Goal: Task Accomplishment & Management: Complete application form

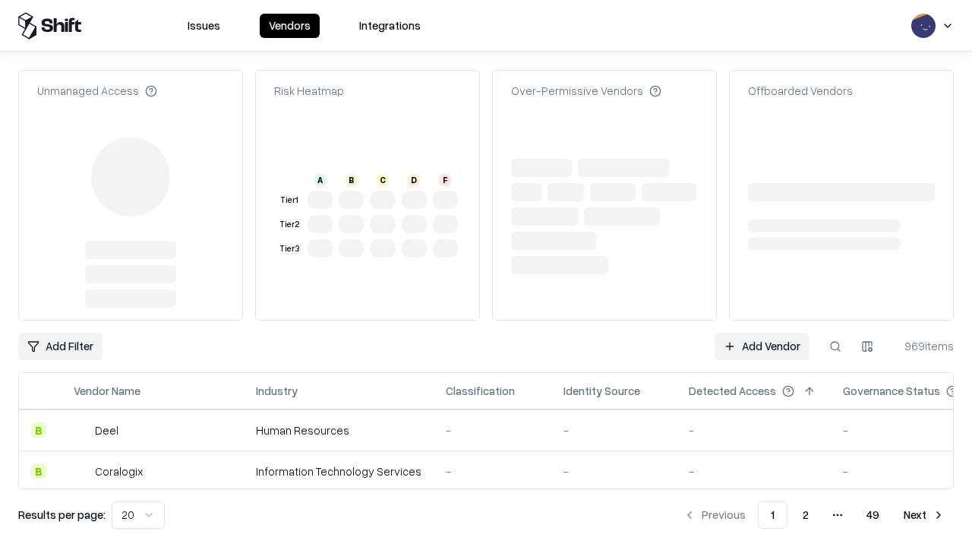
click at [762, 333] on link "Add Vendor" at bounding box center [762, 346] width 95 height 27
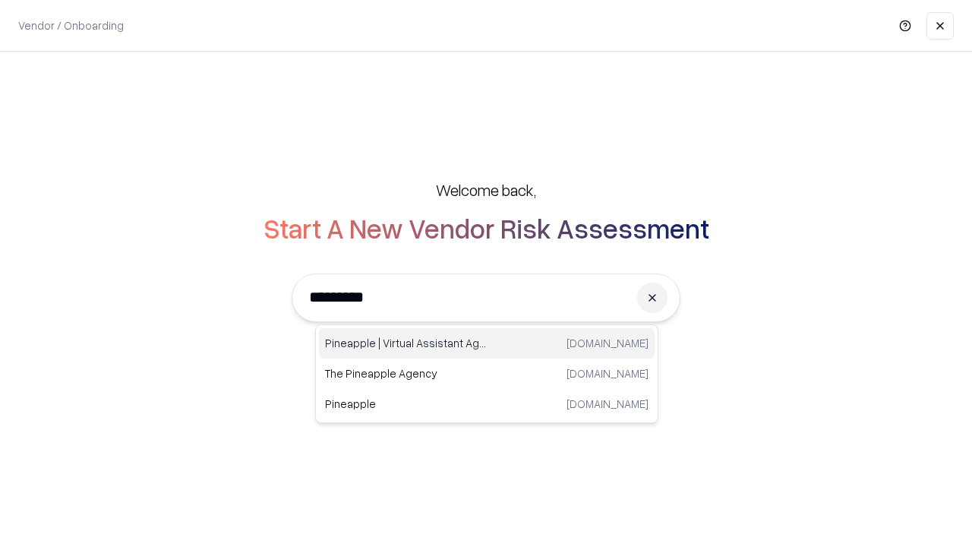
click at [487, 343] on div "Pineapple | Virtual Assistant Agency [DOMAIN_NAME]" at bounding box center [487, 343] width 336 height 30
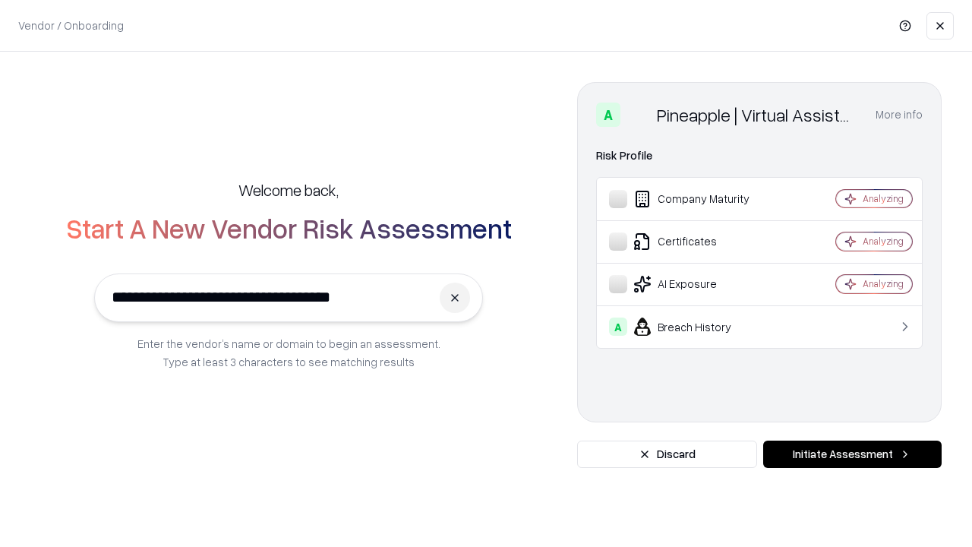
type input "**********"
click at [852, 454] on button "Initiate Assessment" at bounding box center [852, 454] width 179 height 27
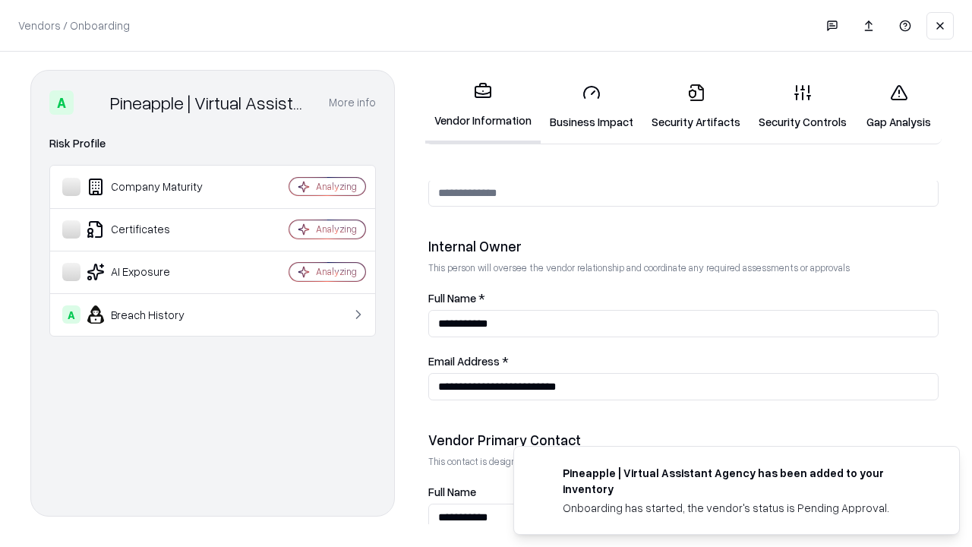
scroll to position [787, 0]
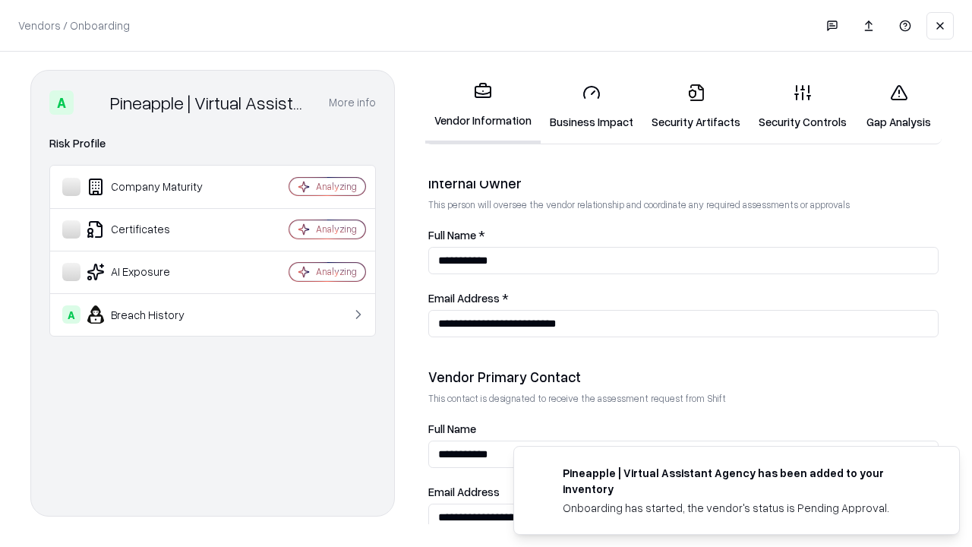
click at [592, 106] on link "Business Impact" at bounding box center [592, 106] width 102 height 71
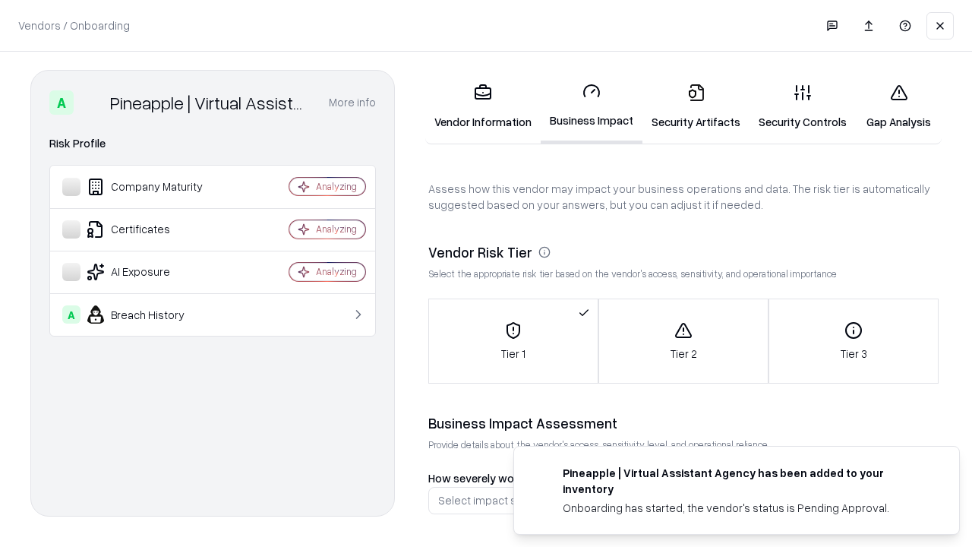
click at [696, 106] on link "Security Artifacts" at bounding box center [696, 106] width 107 height 71
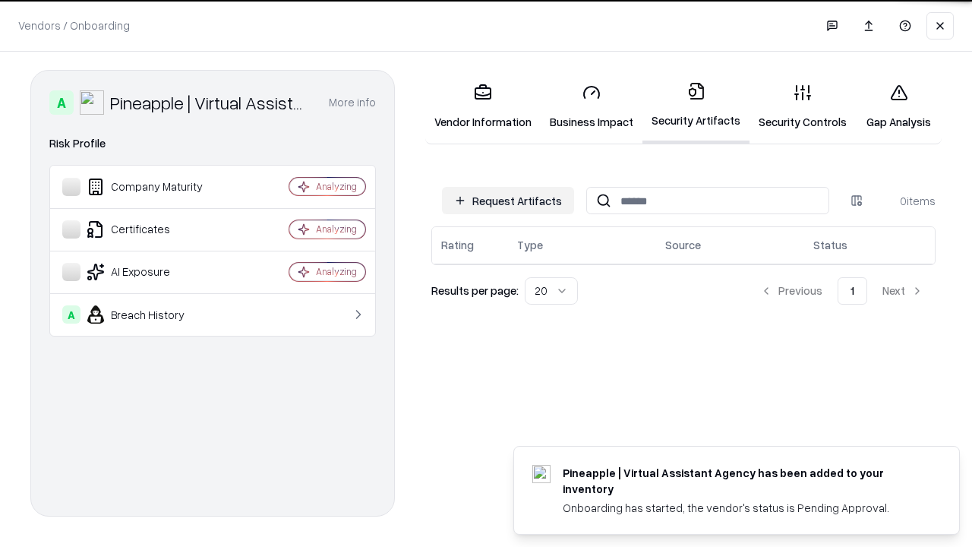
click at [508, 200] on button "Request Artifacts" at bounding box center [508, 200] width 132 height 27
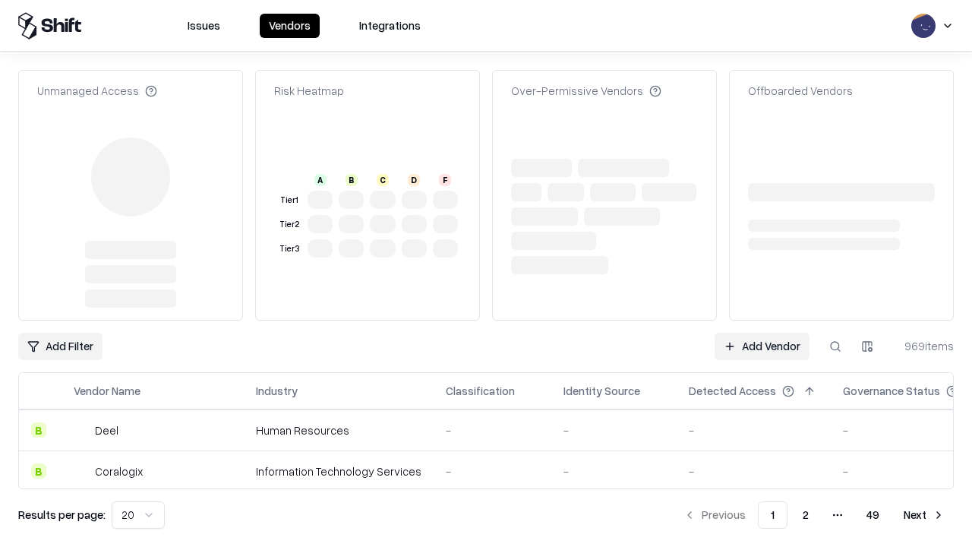
click at [762, 333] on link "Add Vendor" at bounding box center [762, 346] width 95 height 27
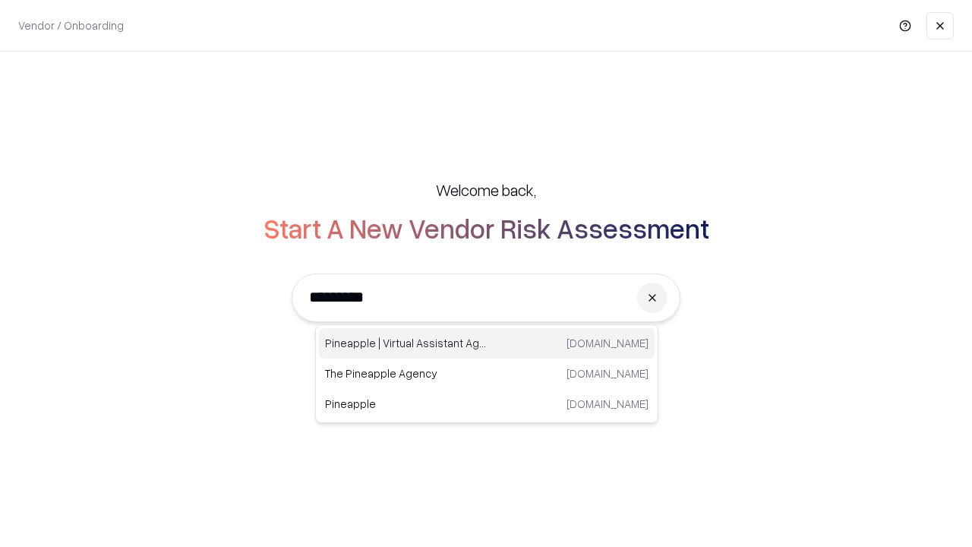
click at [487, 343] on div "Pineapple | Virtual Assistant Agency [DOMAIN_NAME]" at bounding box center [487, 343] width 336 height 30
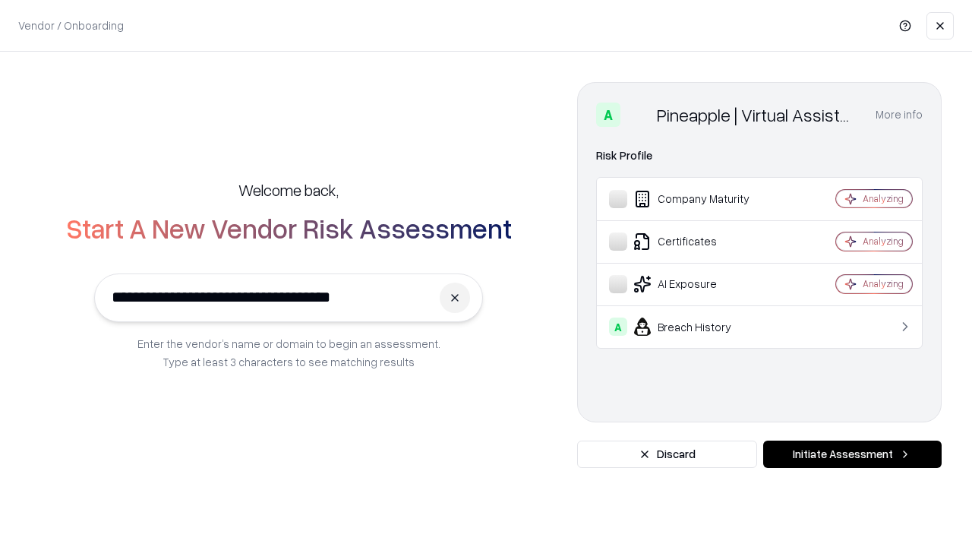
type input "**********"
click at [852, 454] on button "Initiate Assessment" at bounding box center [852, 454] width 179 height 27
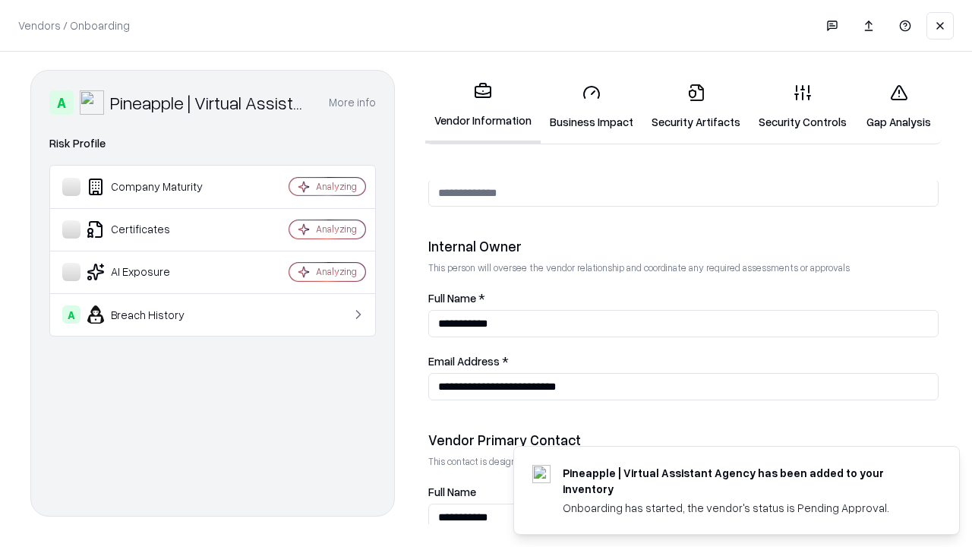
scroll to position [787, 0]
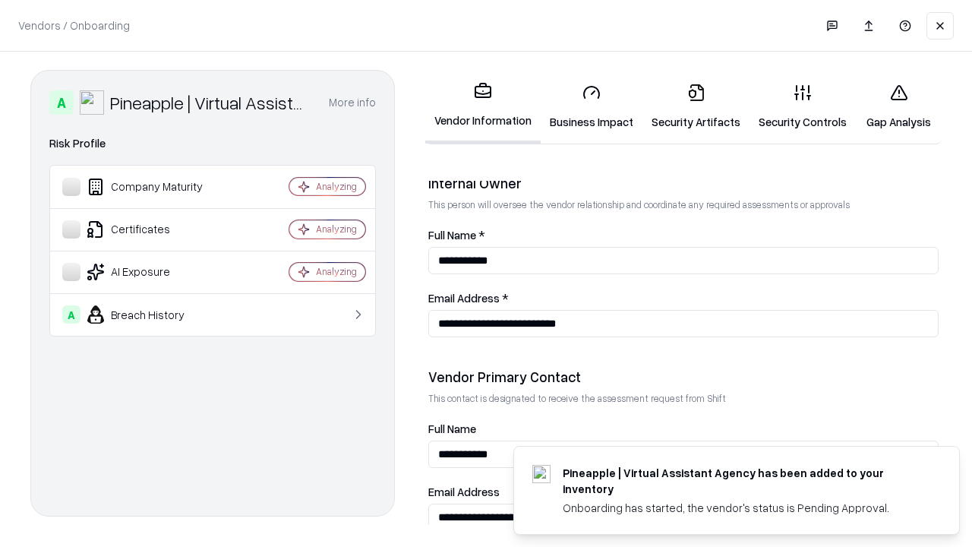
click at [899, 106] on link "Gap Analysis" at bounding box center [899, 106] width 86 height 71
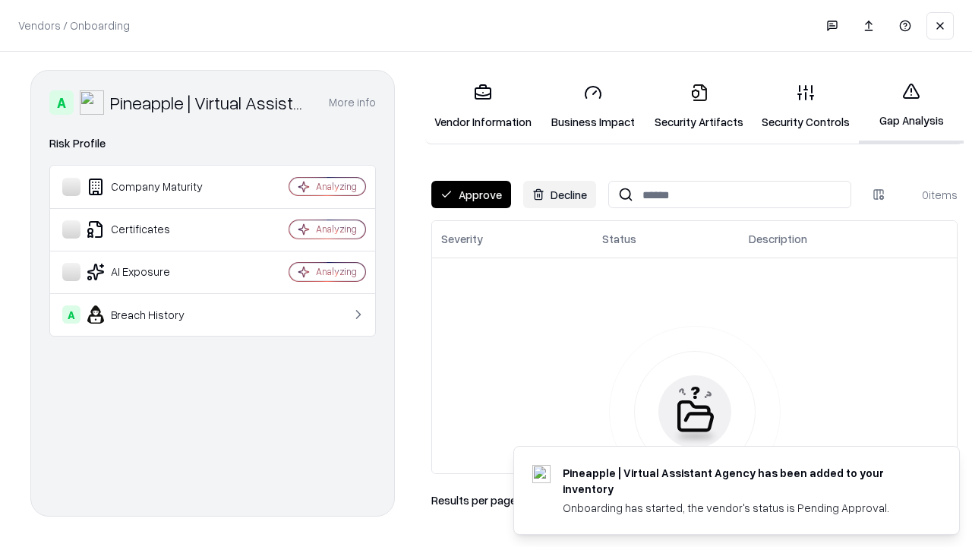
click at [471, 194] on button "Approve" at bounding box center [471, 194] width 80 height 27
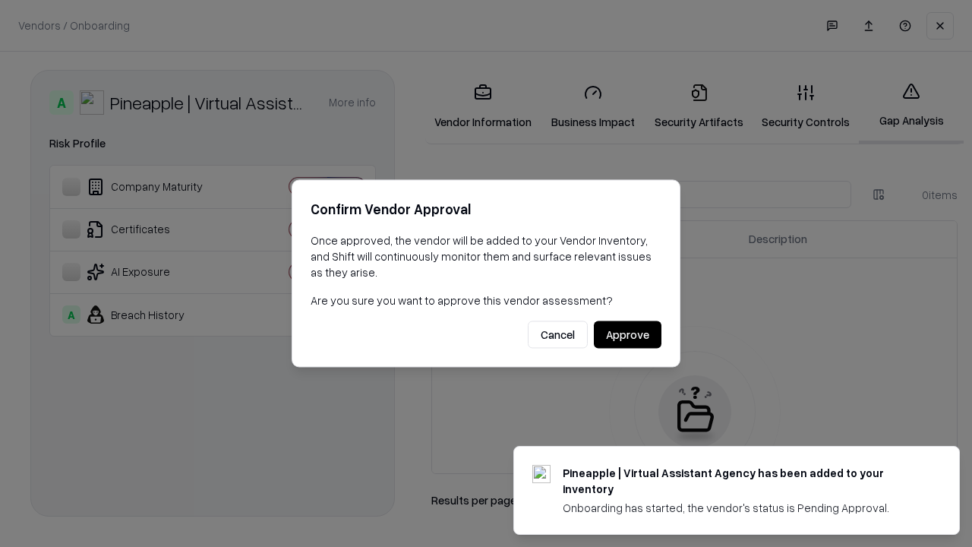
click at [627, 334] on button "Approve" at bounding box center [628, 334] width 68 height 27
